Goal: Find specific page/section: Find specific page/section

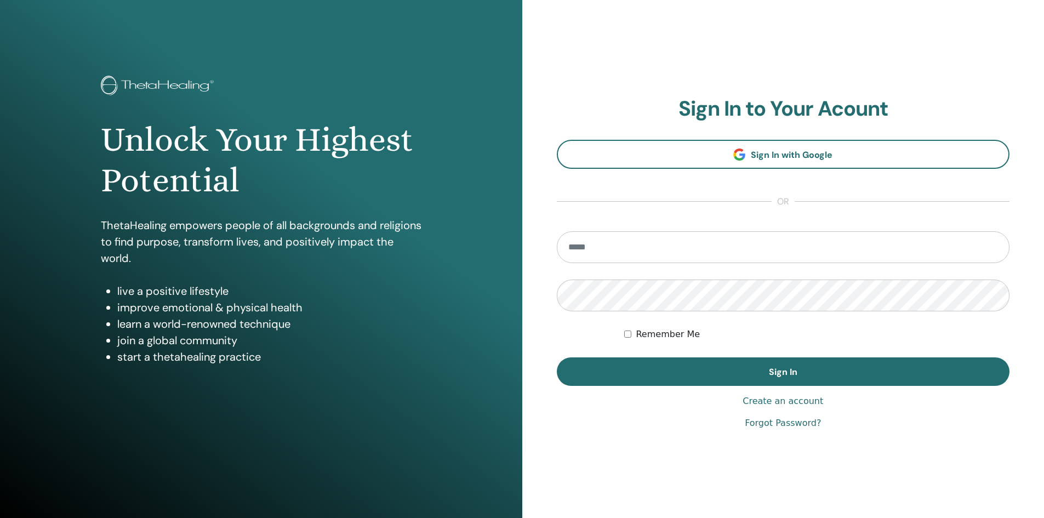
click at [627, 244] on input "email" at bounding box center [783, 247] width 453 height 32
click at [617, 248] on input "email" at bounding box center [783, 247] width 453 height 32
click at [612, 247] on input "email" at bounding box center [783, 247] width 453 height 32
type input "**********"
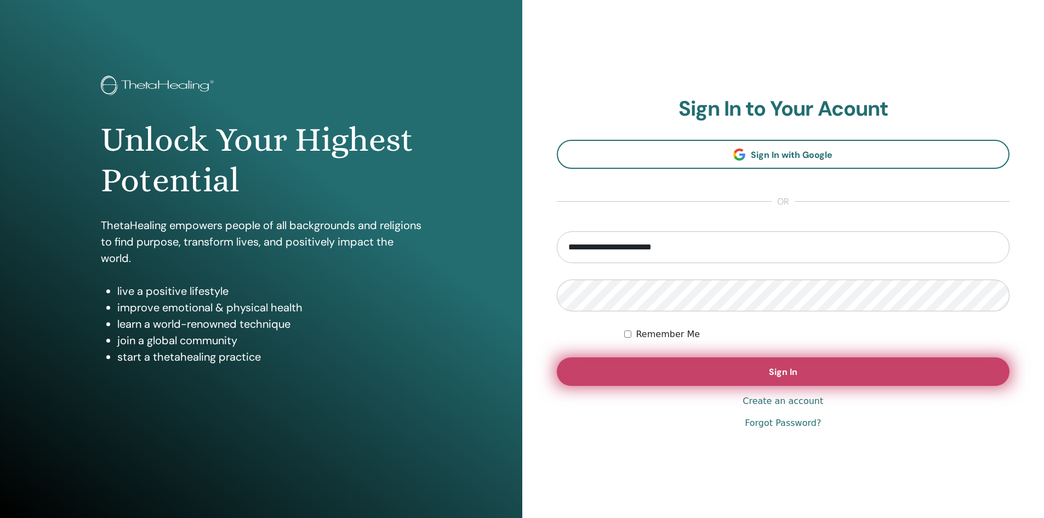
click at [673, 371] on button "Sign In" at bounding box center [783, 371] width 453 height 28
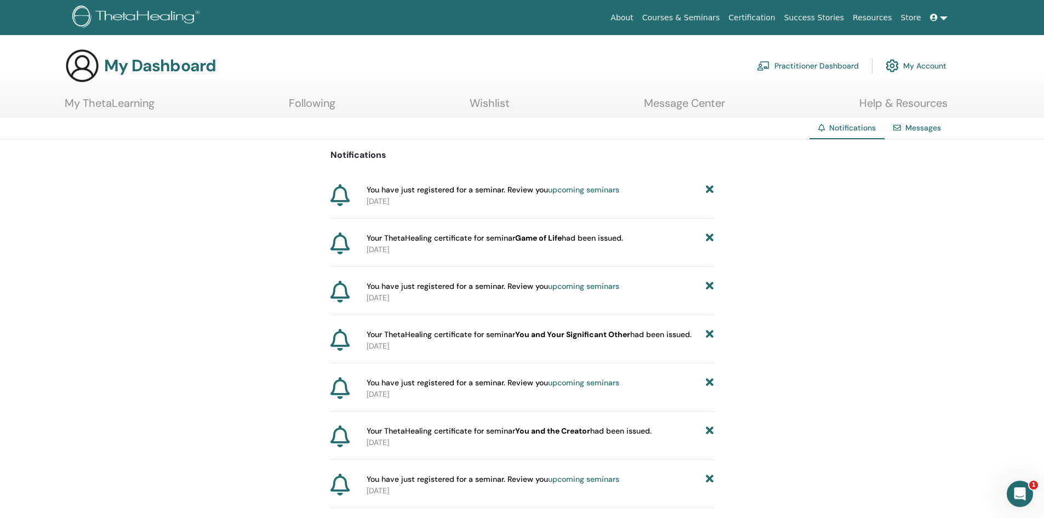
click at [775, 17] on link "Certification" at bounding box center [751, 18] width 55 height 20
